Goal: Information Seeking & Learning: Learn about a topic

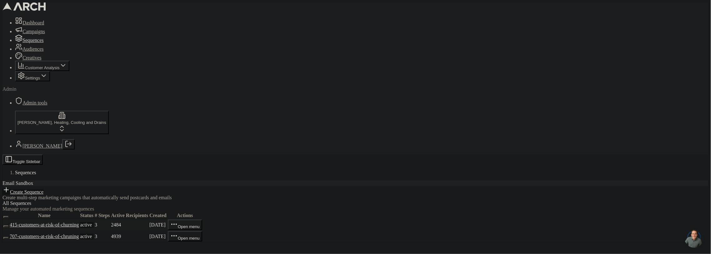
click at [79, 222] on link "415-customers-at-risk-of-churning" at bounding box center [44, 224] width 69 height 5
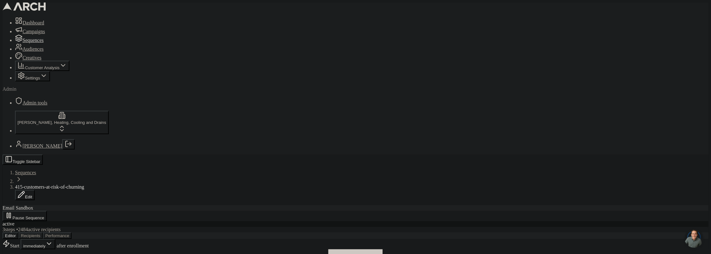
click at [72, 232] on button "Performance" at bounding box center [57, 235] width 29 height 7
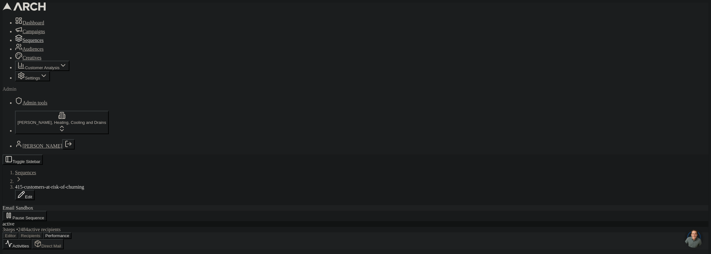
click at [28, 43] on span "Sequences" at bounding box center [32, 39] width 21 height 5
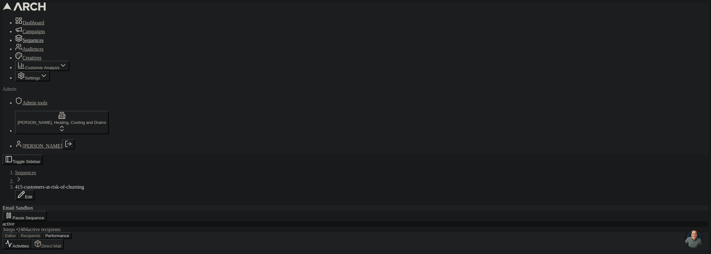
scroll to position [76, 0]
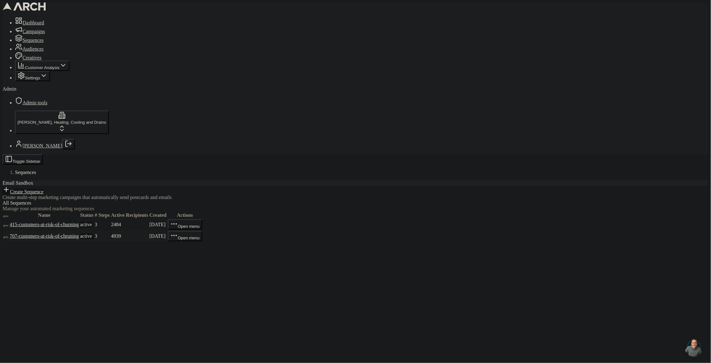
click at [79, 233] on link "707-customers-at-risk-of-chruning" at bounding box center [44, 235] width 69 height 5
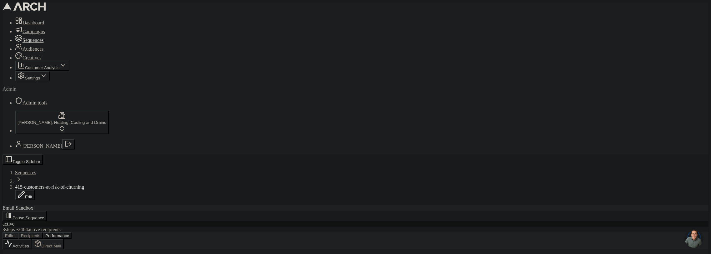
scroll to position [22, 0]
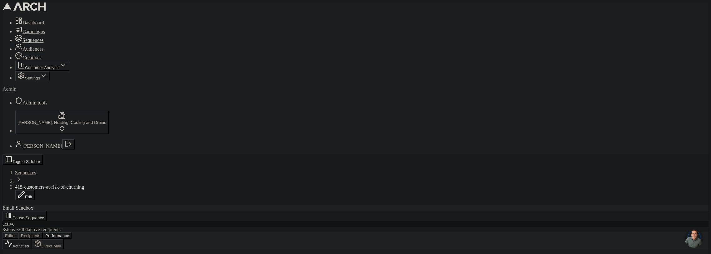
scroll to position [933, 0]
click at [18, 232] on button "Editor" at bounding box center [10, 235] width 16 height 7
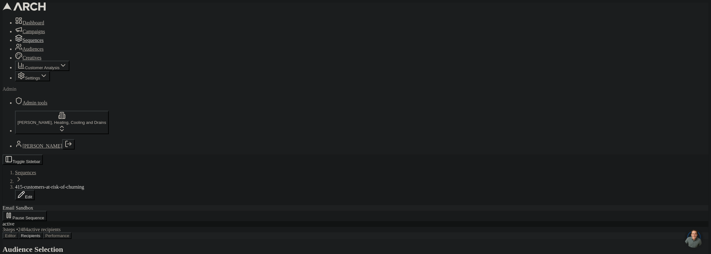
click at [72, 232] on button "Performance" at bounding box center [57, 235] width 29 height 7
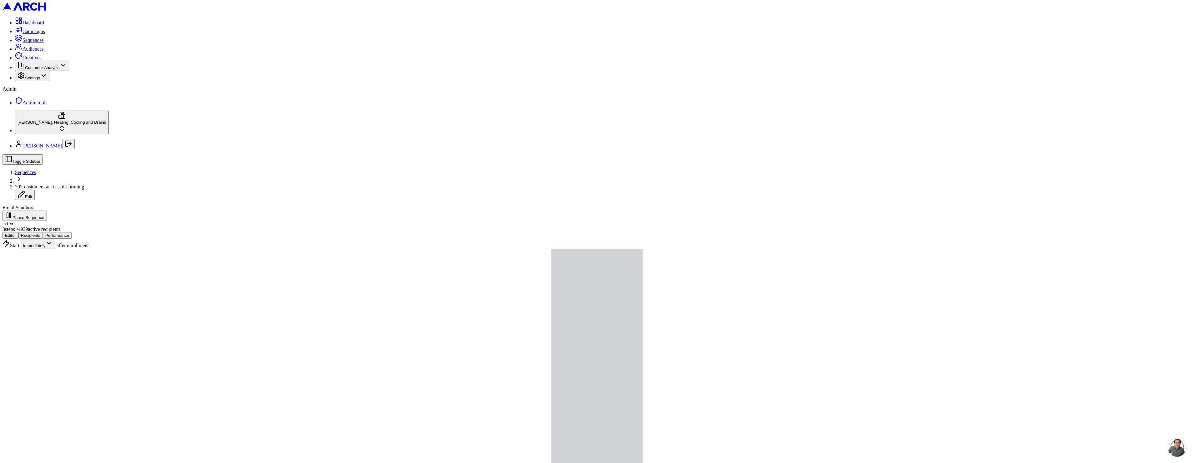
click at [72, 232] on button "Performance" at bounding box center [57, 235] width 29 height 7
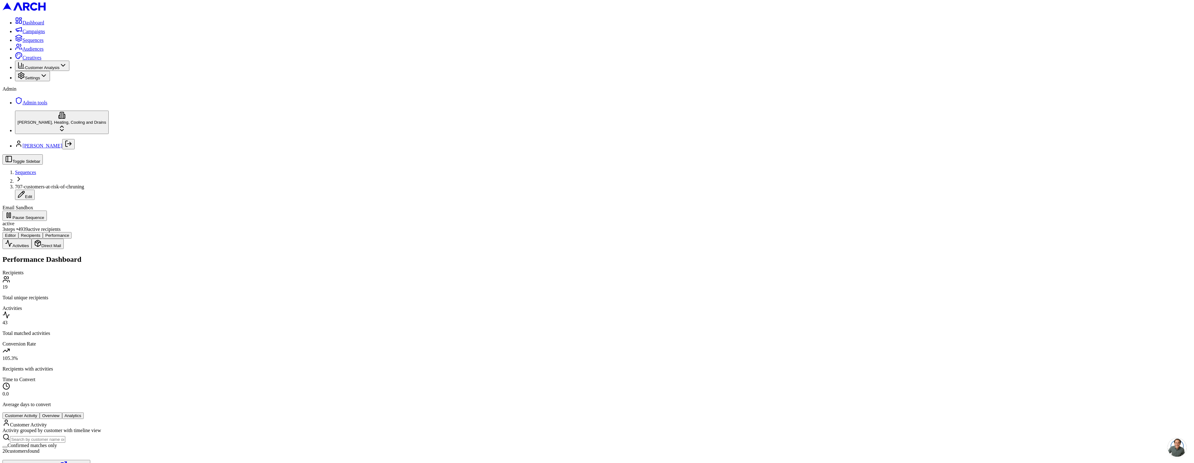
click at [7, 446] on button "Confirmed matches only" at bounding box center [4, 447] width 5 height 2
click at [15, 443] on button "Confirmed matches only" at bounding box center [8, 448] width 12 height 10
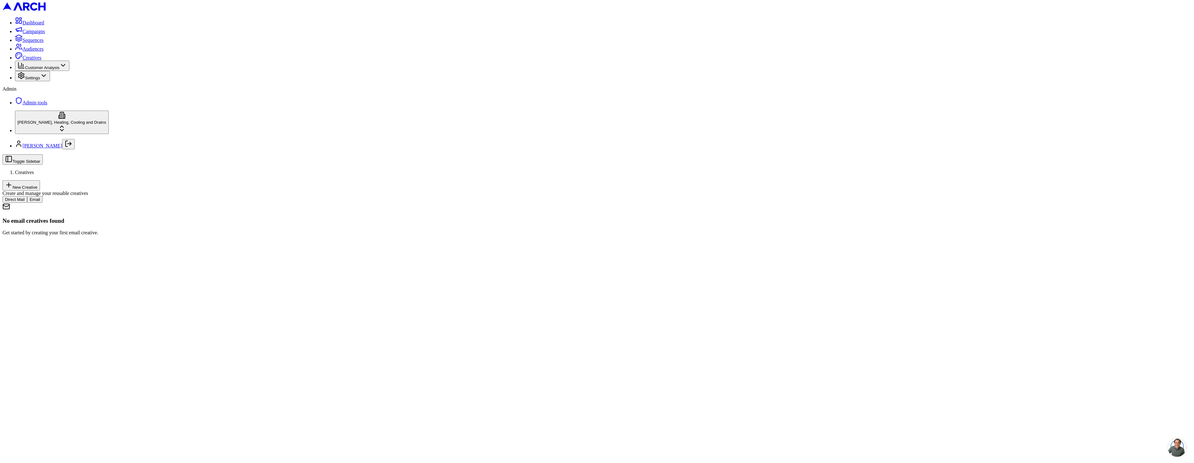
click at [56, 241] on html "Dashboard Campaigns Sequences Audiences Creatives Customer Analysis Settings Ad…" at bounding box center [597, 120] width 1194 height 241
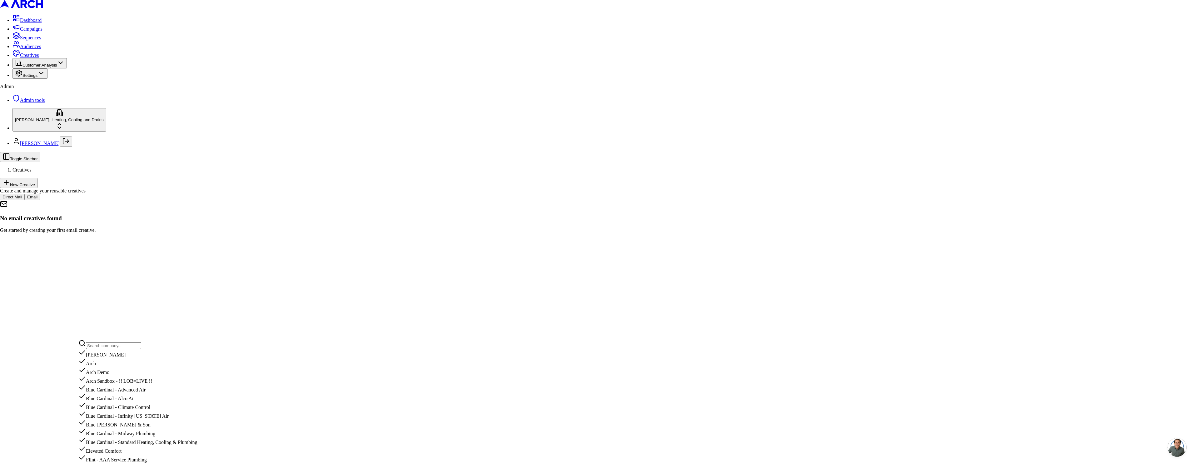
click at [112, 349] on input "text" at bounding box center [113, 345] width 55 height 7
type input "interm"
click at [119, 384] on div "Intermountain - Superior Water & Air" at bounding box center [137, 379] width 119 height 9
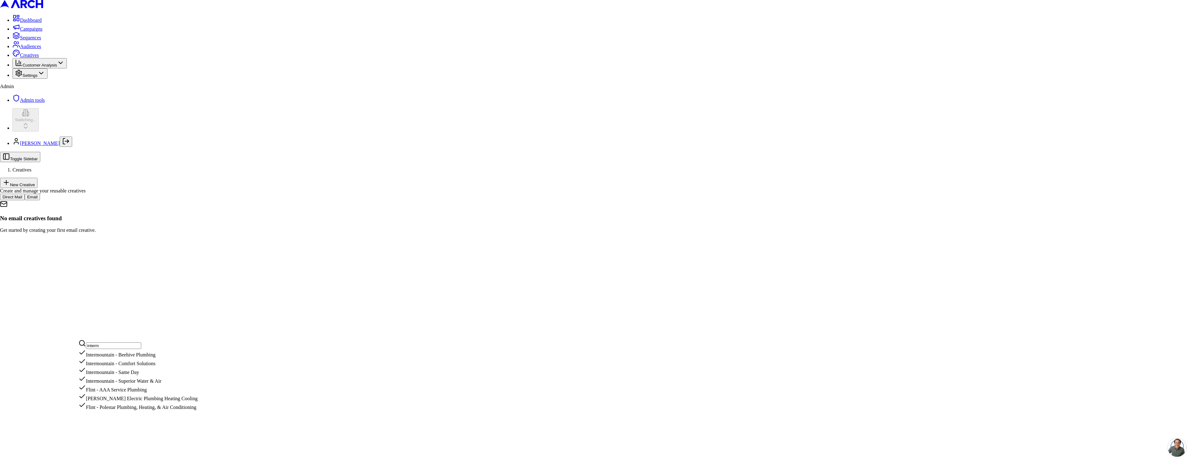
click at [30, 51] on html "Dashboard Campaigns Sequences Audiences Creatives Customer Analysis Settings Ad…" at bounding box center [597, 119] width 1194 height 238
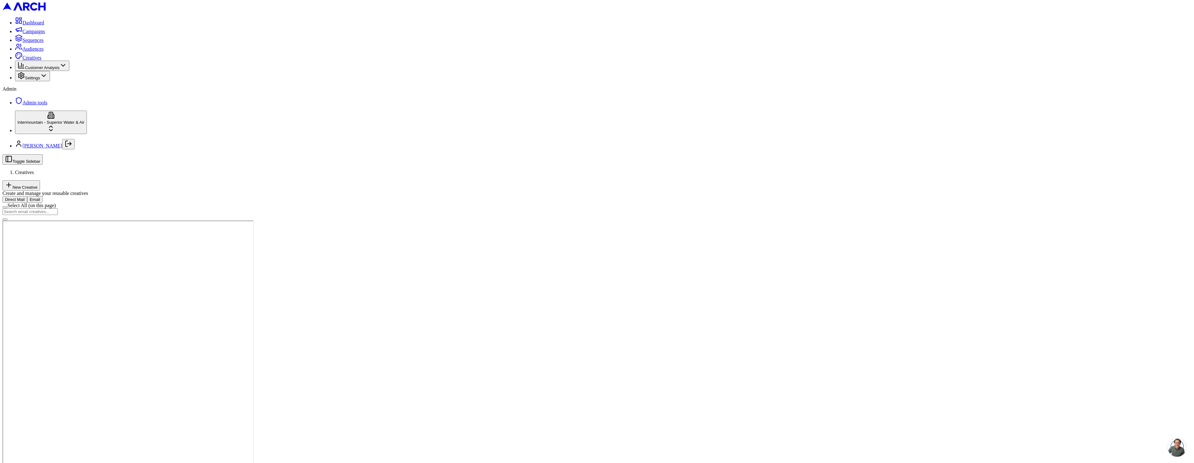
click at [27, 43] on span "Sequences" at bounding box center [32, 39] width 21 height 5
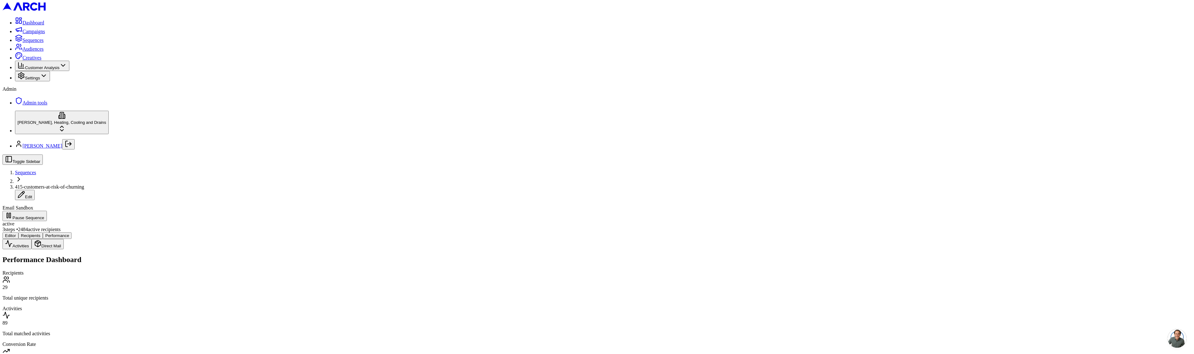
click at [157, 287] on button "New" at bounding box center [154, 281] width 12 height 10
click at [162, 295] on button "New" at bounding box center [159, 294] width 5 height 2
click at [159, 307] on div "Existing" at bounding box center [180, 300] width 64 height 16
click at [154, 304] on div "Existing" at bounding box center [180, 300] width 64 height 16
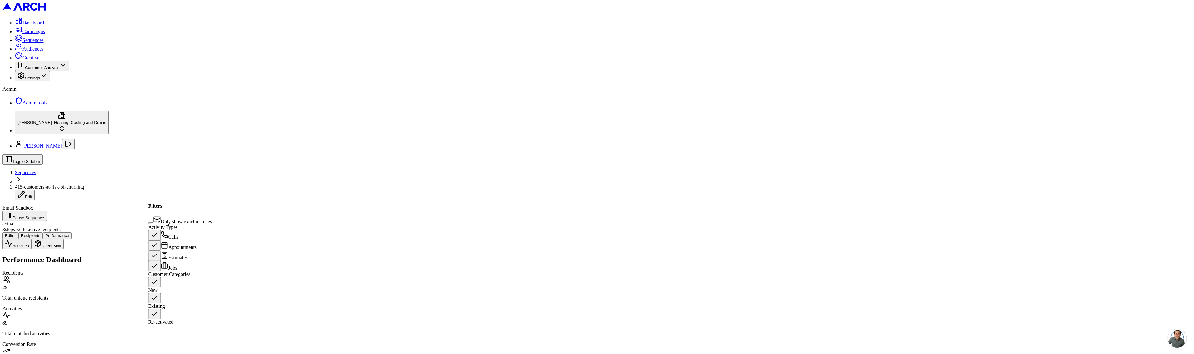
click at [156, 303] on button "Existing" at bounding box center [154, 297] width 12 height 10
click at [167, 297] on button "New" at bounding box center [163, 295] width 12 height 10
click at [162, 295] on button "New" at bounding box center [159, 294] width 5 height 2
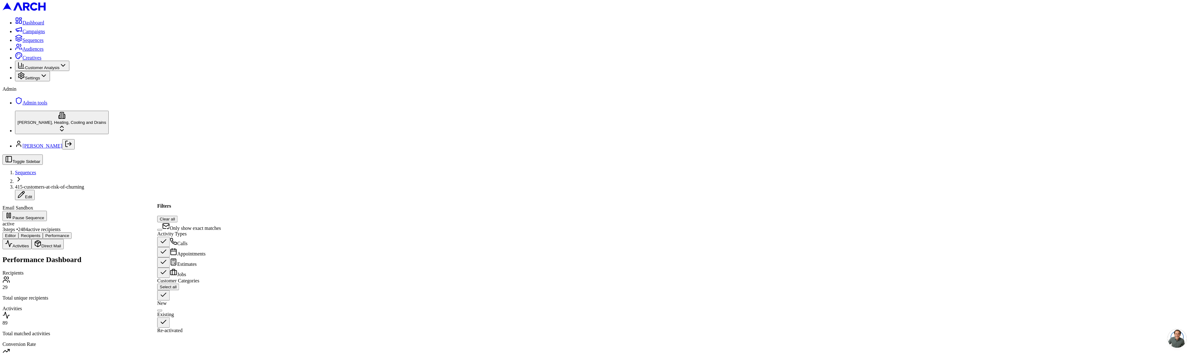
click at [166, 310] on div "New Existing Re-activated" at bounding box center [189, 311] width 64 height 43
click at [162, 309] on button "Existing" at bounding box center [159, 310] width 5 height 2
click at [157, 303] on button "Existing" at bounding box center [154, 297] width 12 height 10
click at [166, 317] on button "Re-activated" at bounding box center [163, 322] width 12 height 10
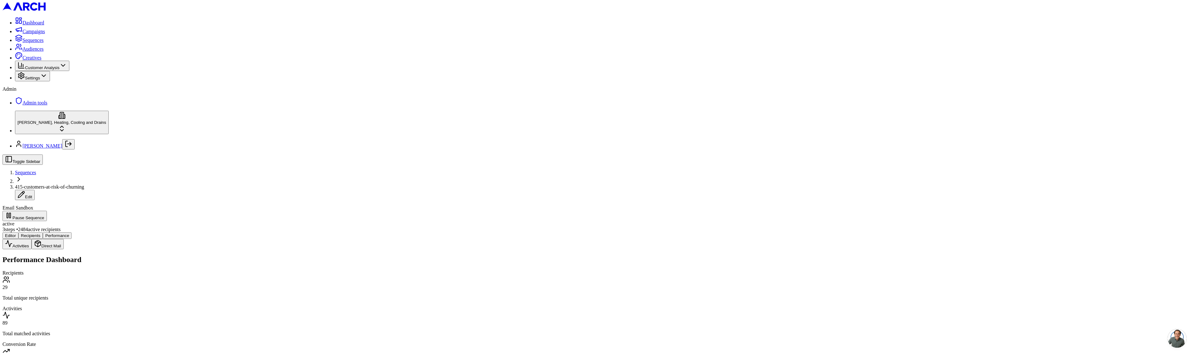
scroll to position [64, 0]
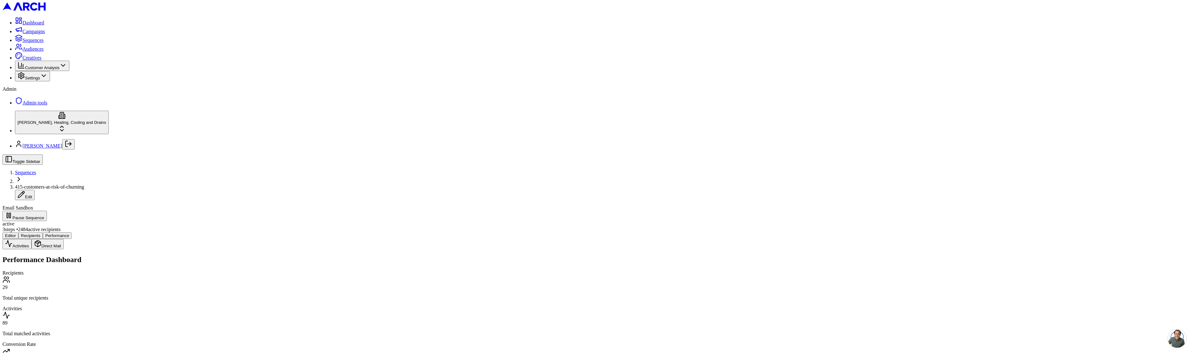
copy div "Activity grouped by customer with timeline view"
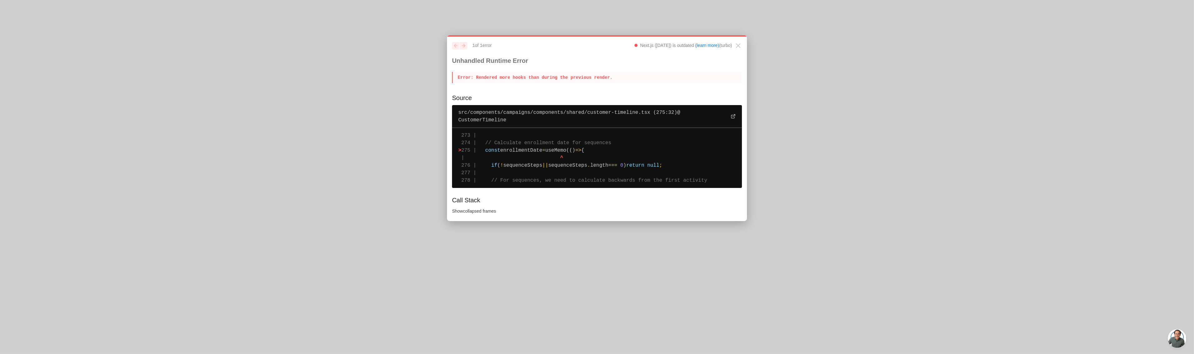
drag, startPoint x: 453, startPoint y: 62, endPoint x: 727, endPoint y: 189, distance: 302.4
click at [727, 189] on div "previous next 1 of 1 error Next.js (14.2.28) is outdated (learn more) (turbo) U…" at bounding box center [597, 128] width 300 height 186
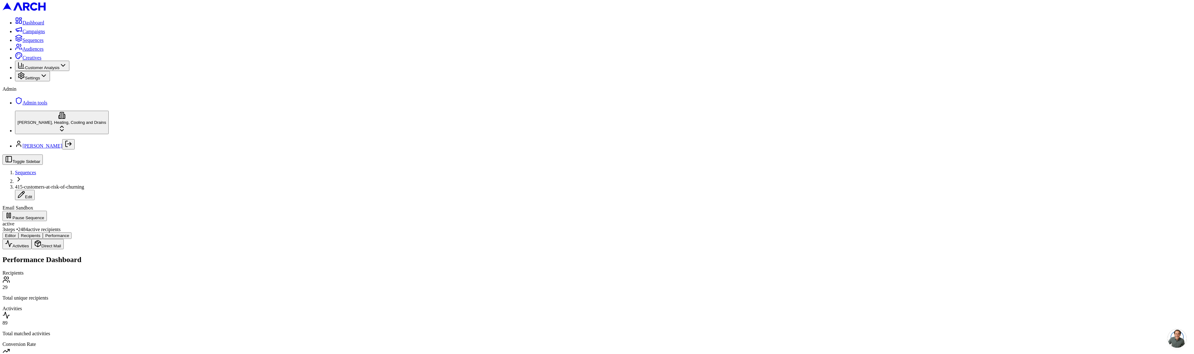
scroll to position [1207, 0]
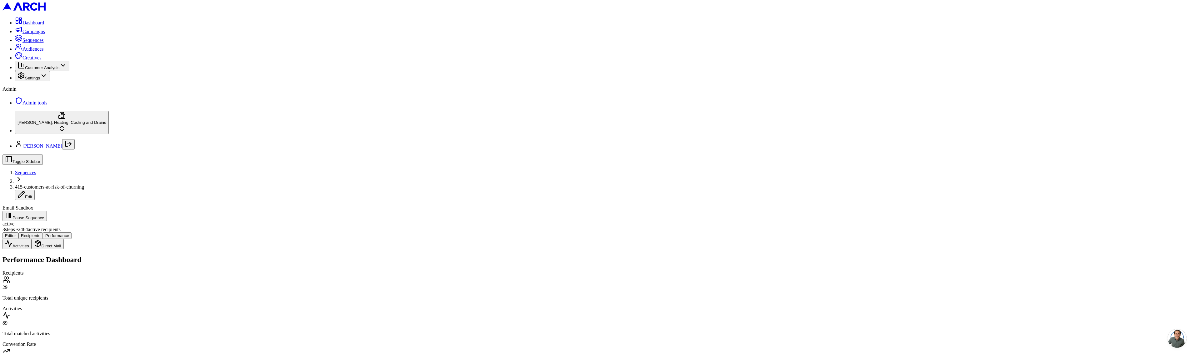
click at [18, 232] on button "Editor" at bounding box center [10, 235] width 16 height 7
click at [72, 232] on button "Performance" at bounding box center [57, 235] width 29 height 7
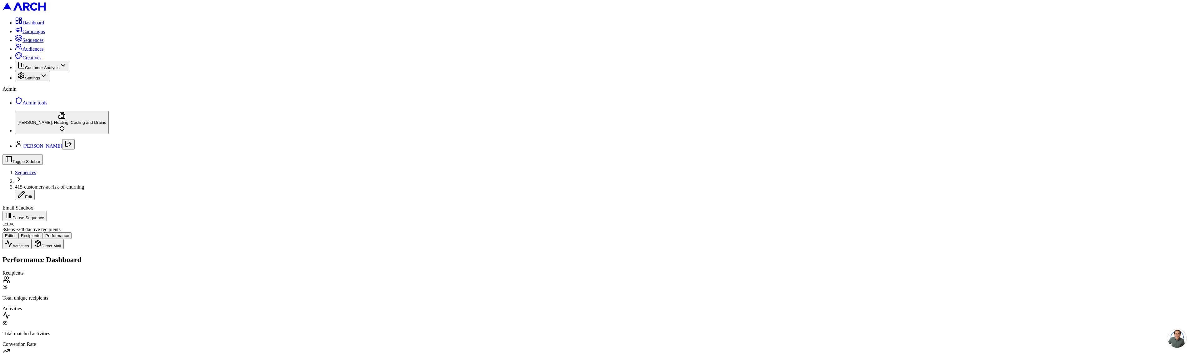
scroll to position [817, 0]
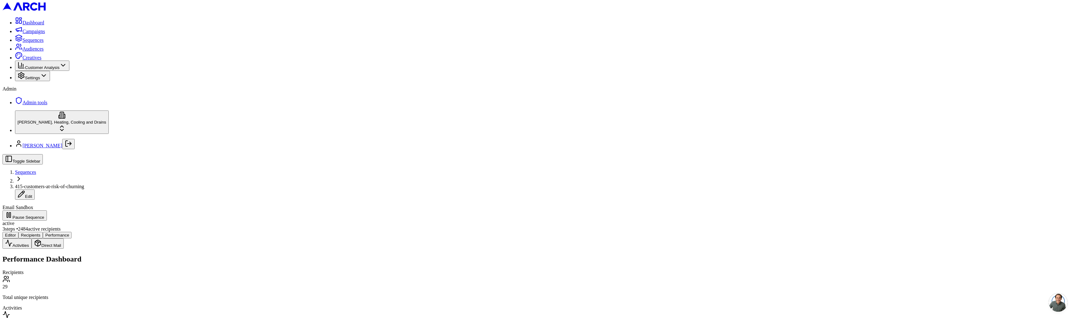
scroll to position [182, 0]
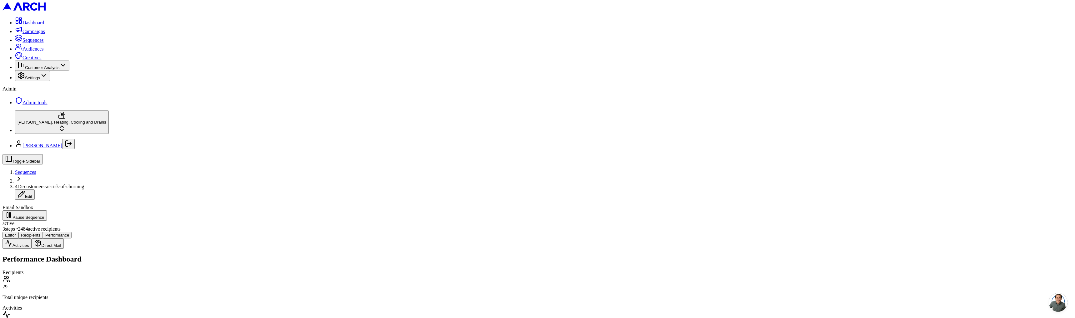
drag, startPoint x: 203, startPoint y: 69, endPoint x: 243, endPoint y: 68, distance: 40.0
copy span "reached mailboxes"
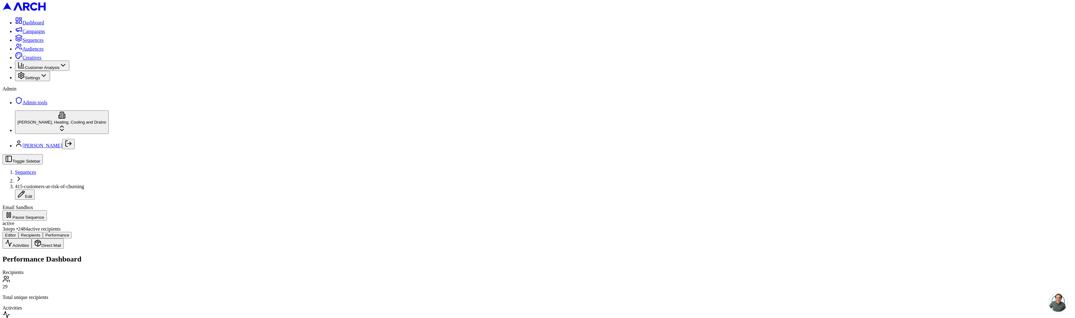
scroll to position [469, 0]
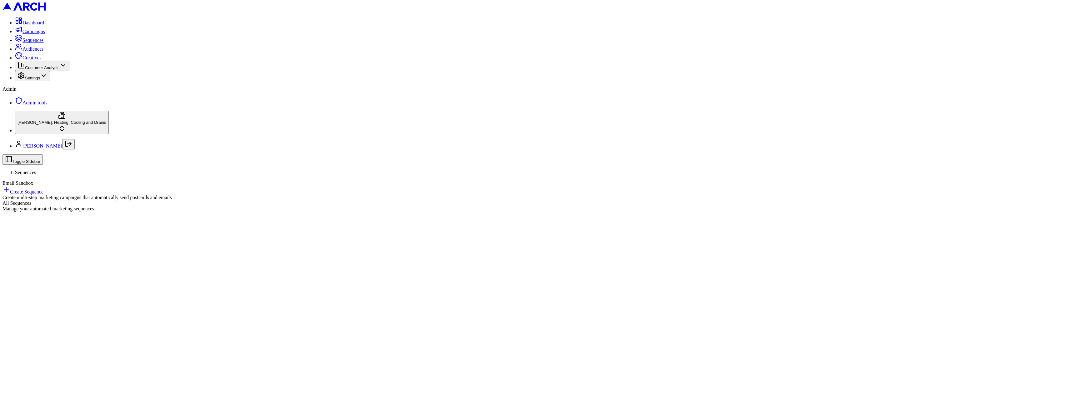
click at [40, 217] on html "Dashboard Campaigns Sequences Audiences Creatives Customer Analysis Settings Ad…" at bounding box center [537, 108] width 1075 height 217
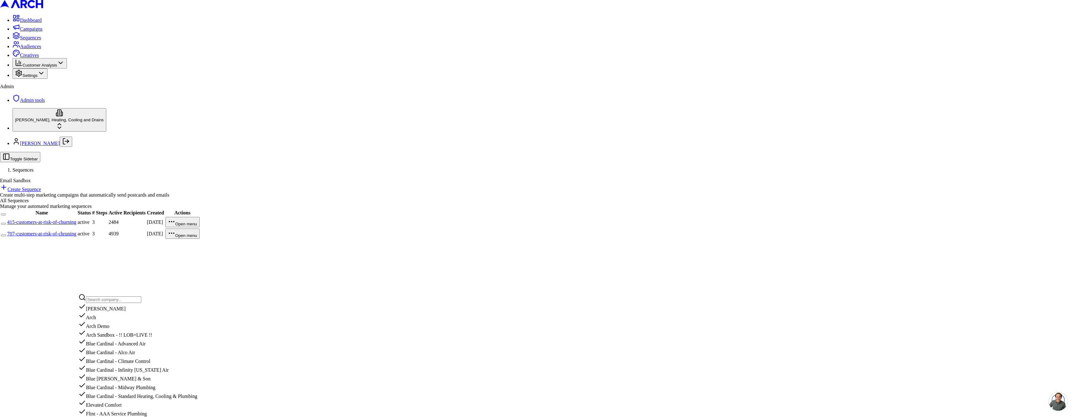
click at [112, 300] on input "text" at bounding box center [113, 299] width 55 height 7
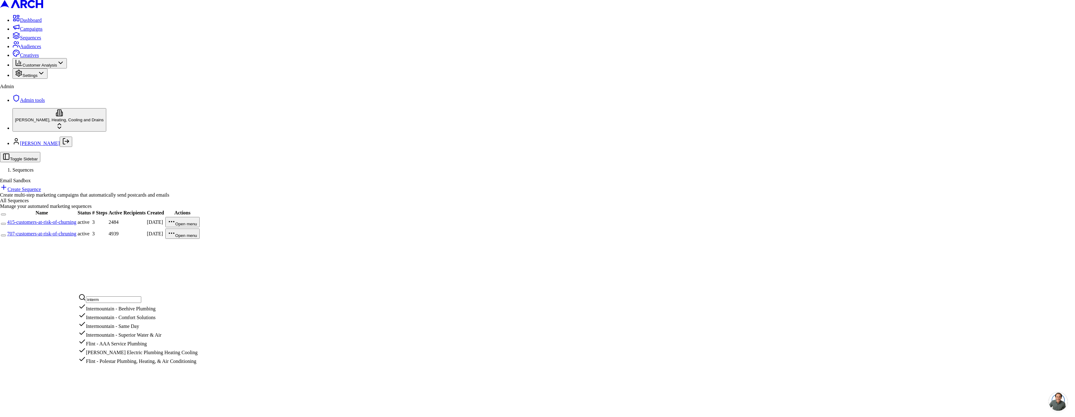
scroll to position [0, 0]
type input "interm"
click at [117, 338] on div "Intermountain - Superior Water & Air" at bounding box center [137, 333] width 119 height 9
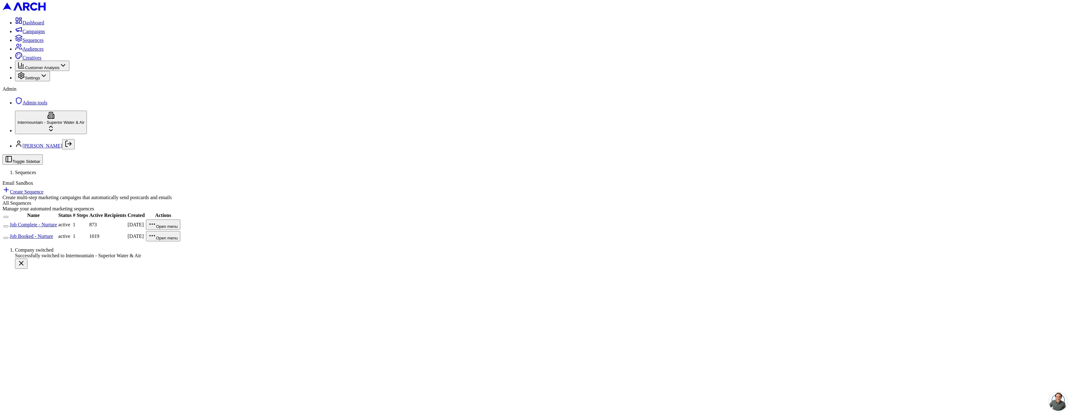
click at [57, 222] on link "Job Complete - Nurture" at bounding box center [33, 224] width 47 height 5
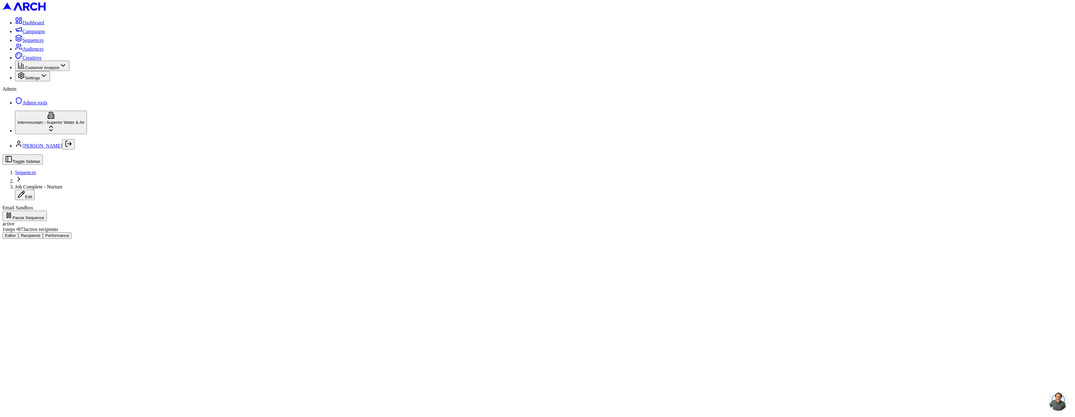
click at [72, 232] on button "Performance" at bounding box center [57, 235] width 29 height 7
